Goal: Information Seeking & Learning: Find specific fact

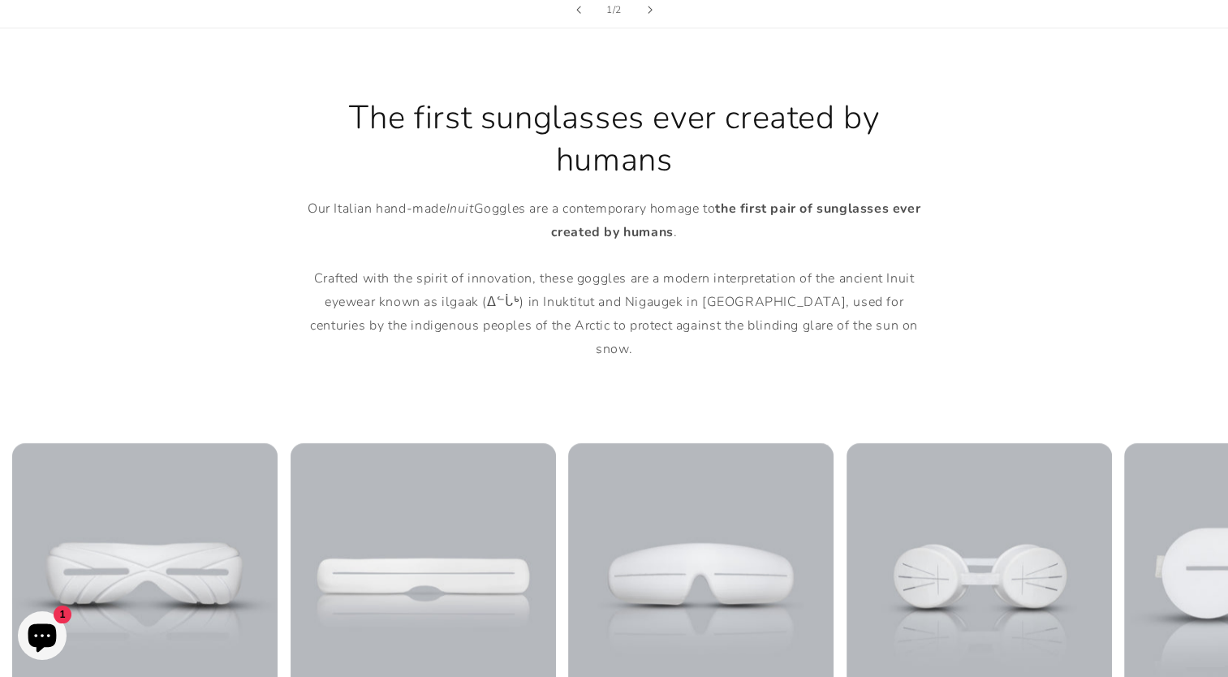
scroll to position [730, 0]
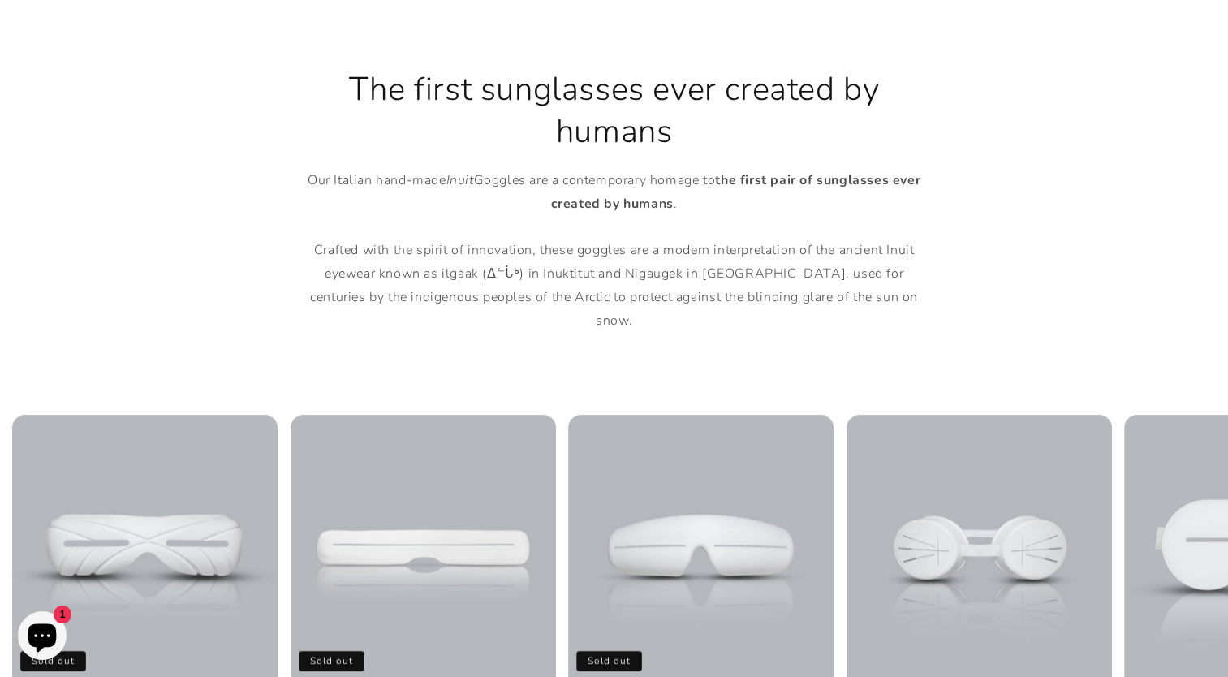
click at [442, 277] on p "Our Italian hand-made Inuit Goggles are a contemporary homage to the first pair…" at bounding box center [614, 251] width 633 height 164
click at [441, 278] on p "Our Italian hand-made Inuit Goggles are a contemporary homage to the first pair…" at bounding box center [614, 251] width 633 height 164
click at [444, 274] on p "Our Italian hand-made Inuit Goggles are a contemporary homage to the first pair…" at bounding box center [614, 251] width 633 height 164
copy p "ilgaak"
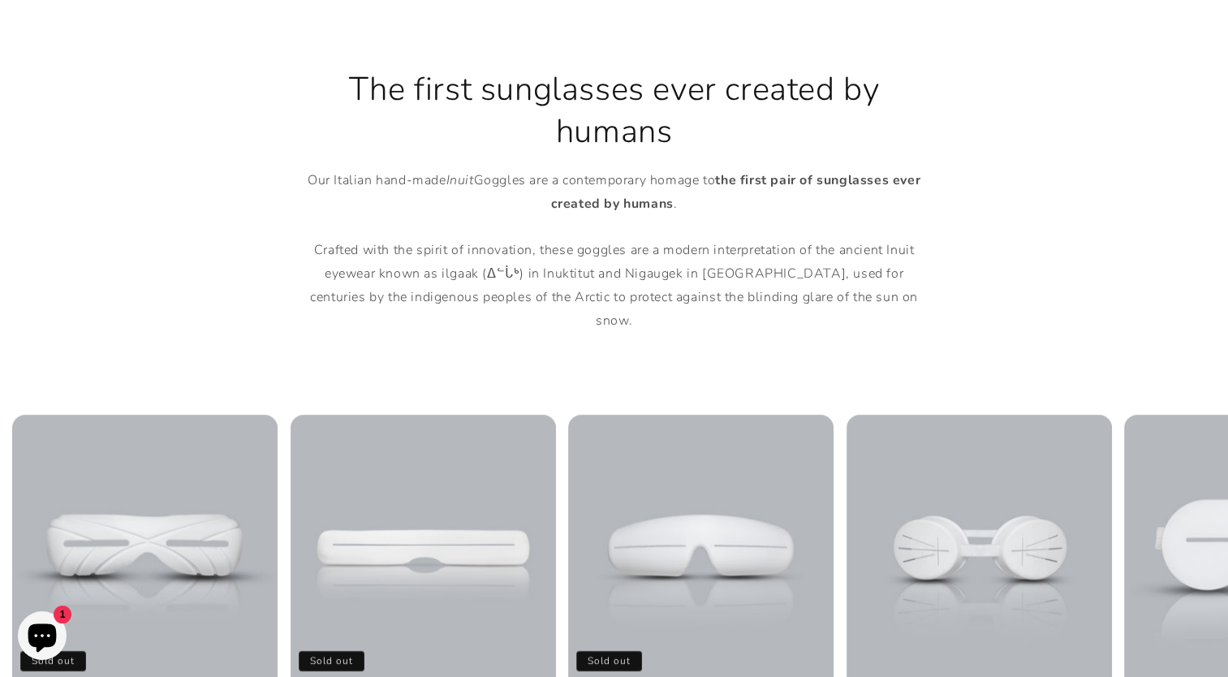
click at [485, 273] on p "Our Italian hand-made Inuit Goggles are a contemporary homage to the first pair…" at bounding box center [614, 251] width 633 height 164
drag, startPoint x: 468, startPoint y: 273, endPoint x: 497, endPoint y: 268, distance: 29.0
click at [497, 268] on p "Our Italian hand-made Inuit Goggles are a contemporary homage to the first pair…" at bounding box center [614, 251] width 633 height 164
copy p "ᐃᓪᒑᒃ"
